Goal: Task Accomplishment & Management: Use online tool/utility

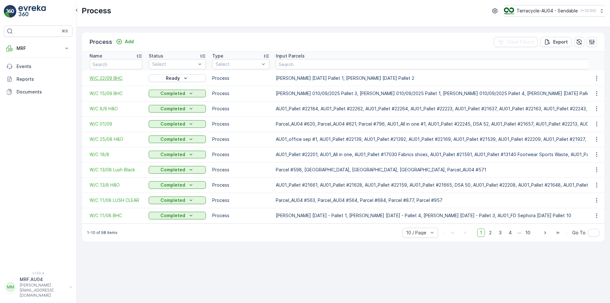
click at [116, 76] on span "W/C 22/09 BHC" at bounding box center [116, 78] width 53 height 6
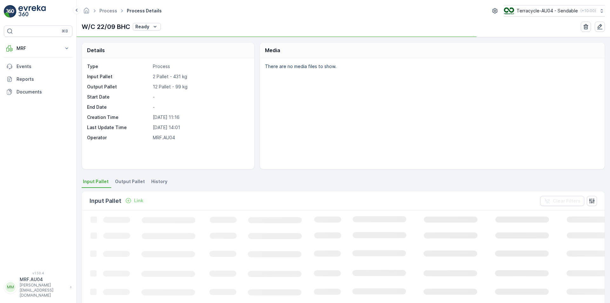
click at [126, 184] on span "Output Pallet" at bounding box center [130, 181] width 30 height 6
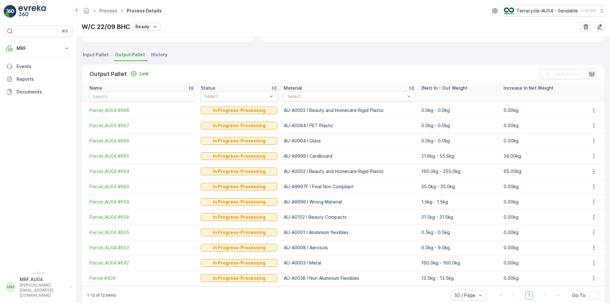
scroll to position [127, 0]
click at [594, 169] on icon "button" at bounding box center [593, 171] width 6 height 6
click at [303, 170] on p "AU-A0002 I Beauty and Homecare Rigid Plastic" at bounding box center [349, 171] width 131 height 6
click at [134, 73] on icon "Link" at bounding box center [133, 73] width 6 height 6
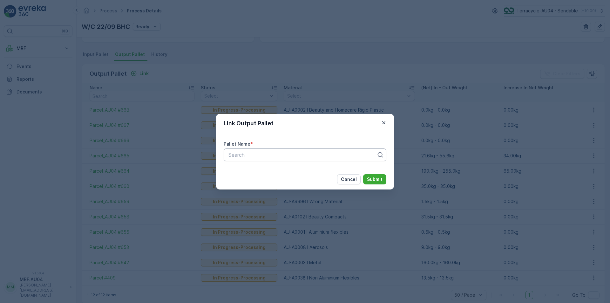
click at [330, 156] on div at bounding box center [302, 155] width 149 height 6
paste input "Parcel_AU04 #669"
type input "Parcel_AU04 #669"
click at [304, 172] on div "Parcel_AU04 #669" at bounding box center [304, 170] width 155 height 6
click at [369, 178] on p "Submit" at bounding box center [375, 179] width 16 height 6
